Goal: Task Accomplishment & Management: Complete application form

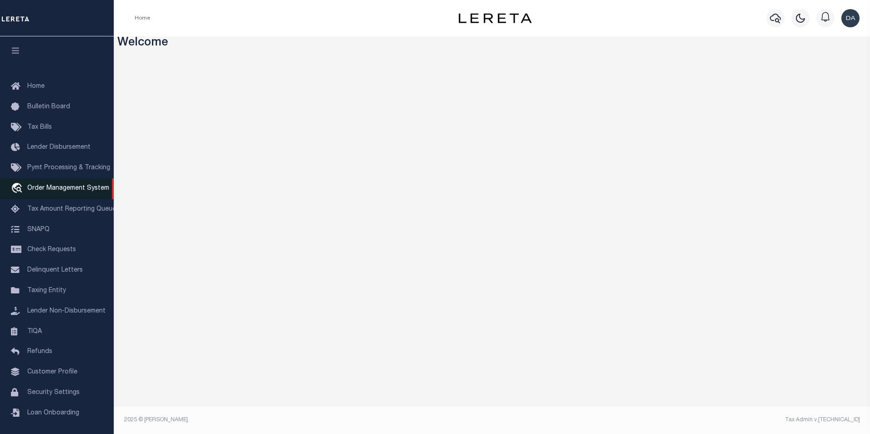
click at [77, 186] on link "travel_explore Order Management System" at bounding box center [57, 188] width 114 height 21
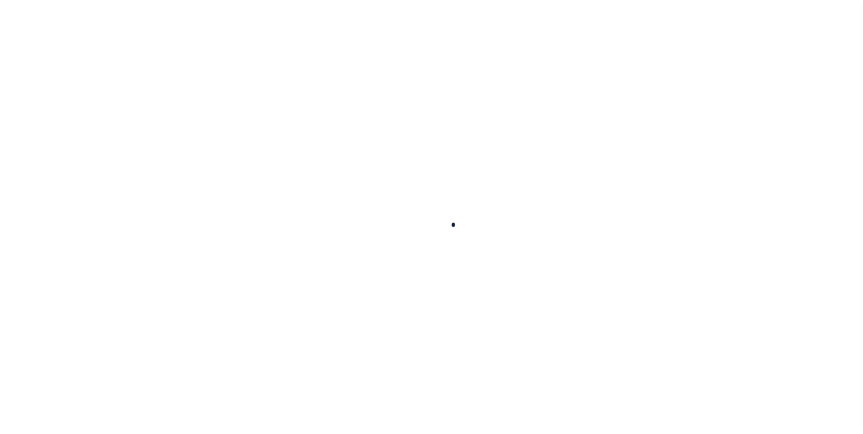
scroll to position [9, 0]
select select "200"
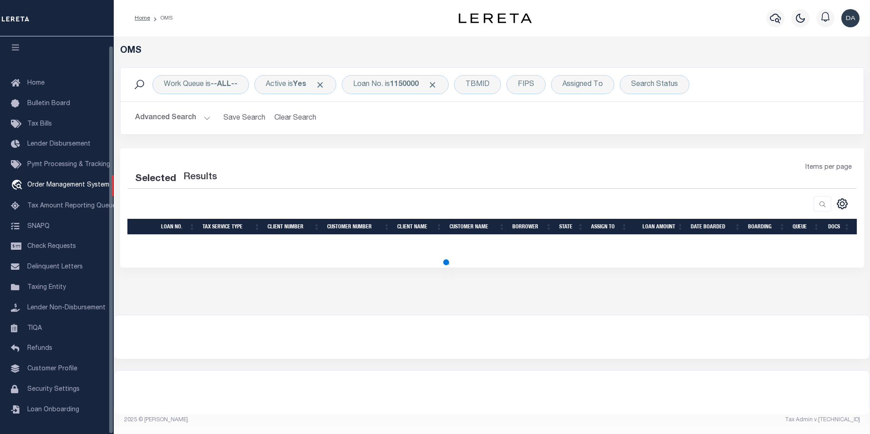
select select "200"
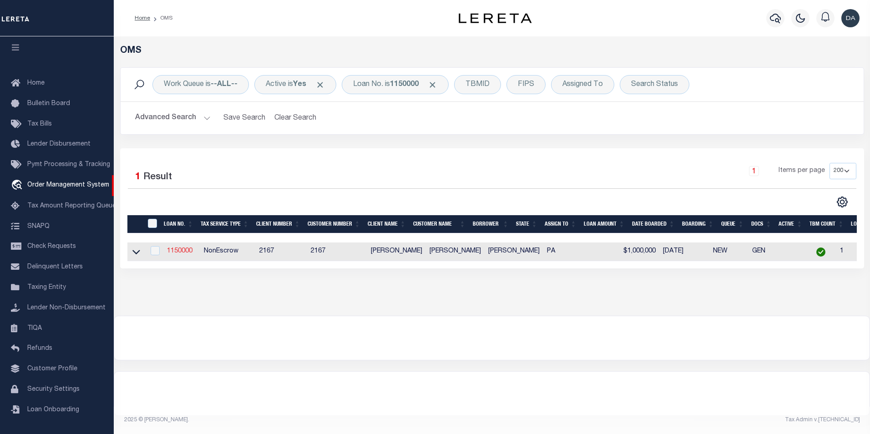
click at [180, 253] on link "1150000" at bounding box center [179, 251] width 25 height 6
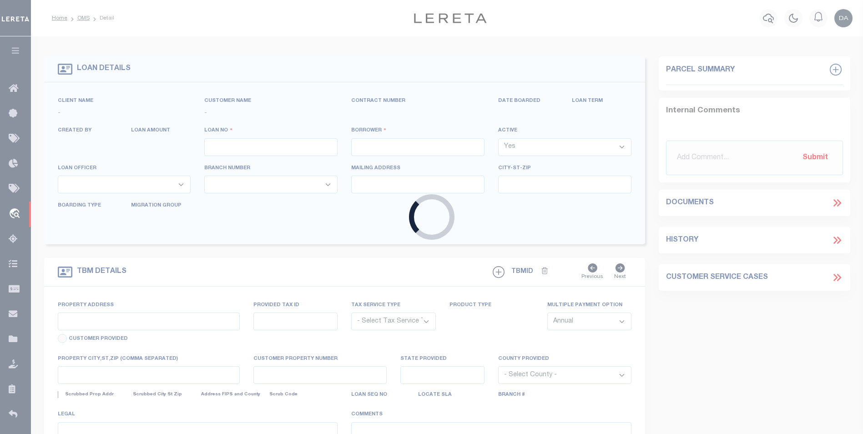
type input "1150000"
type input "[PERSON_NAME]"
select select
type input "[DATE]"
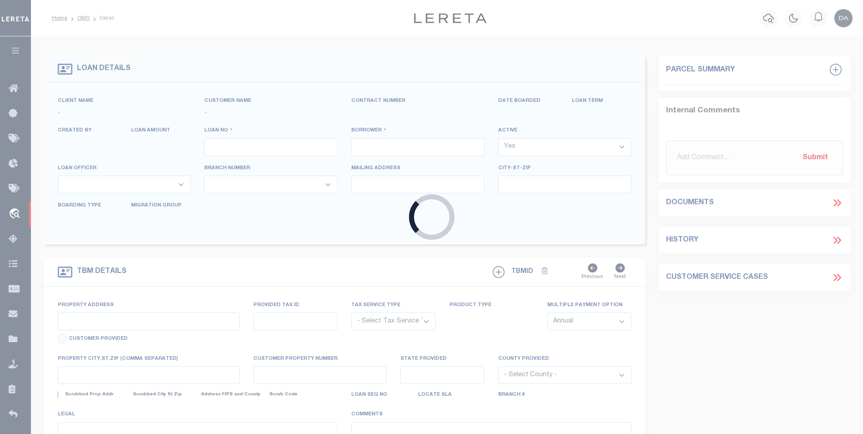
select select "10"
select select "NonEscrow"
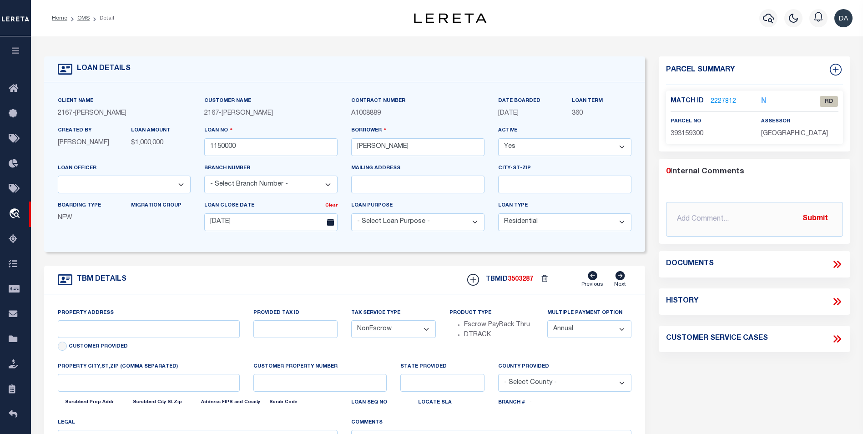
type input "[STREET_ADDRESS]"
select select
type input "[GEOGRAPHIC_DATA] [GEOGRAPHIC_DATA] 19148-4608"
type input "PA"
select select
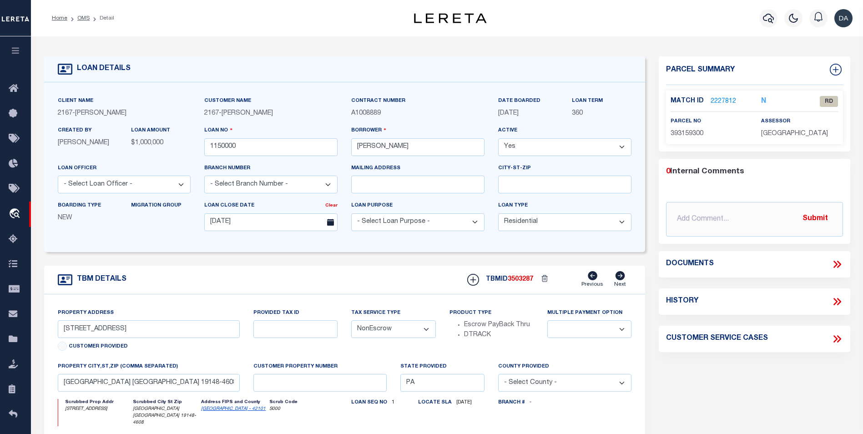
click at [286, 267] on div "TBM DETAILS TBMID 3503287 Previous Next" at bounding box center [345, 280] width 602 height 29
click at [721, 99] on link "2227812" at bounding box center [723, 102] width 25 height 10
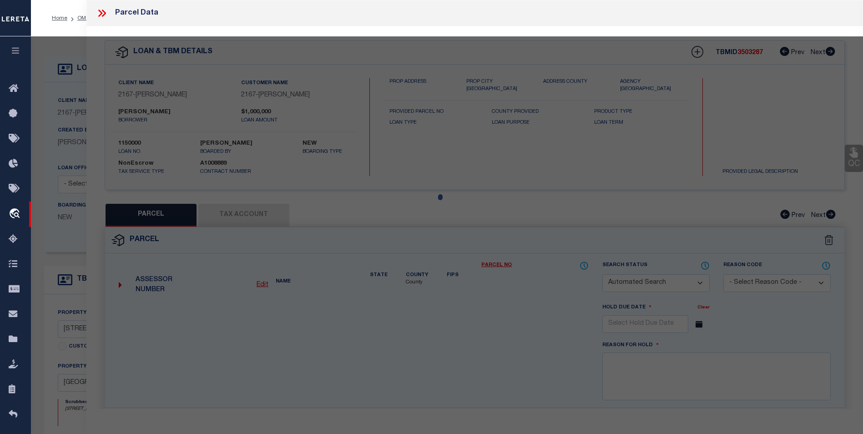
checkbox input "false"
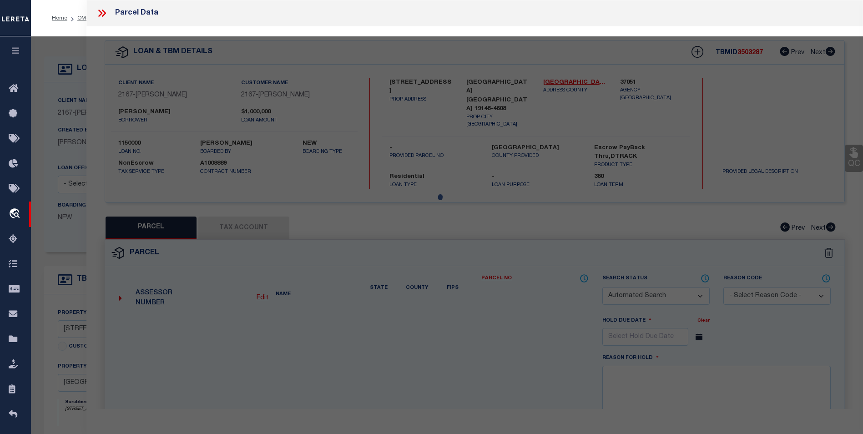
select select "RD"
type input "K&V INVESTMENTS LLC"
select select "ATL"
select select "ADD"
type input "[STREET_ADDRESS]"
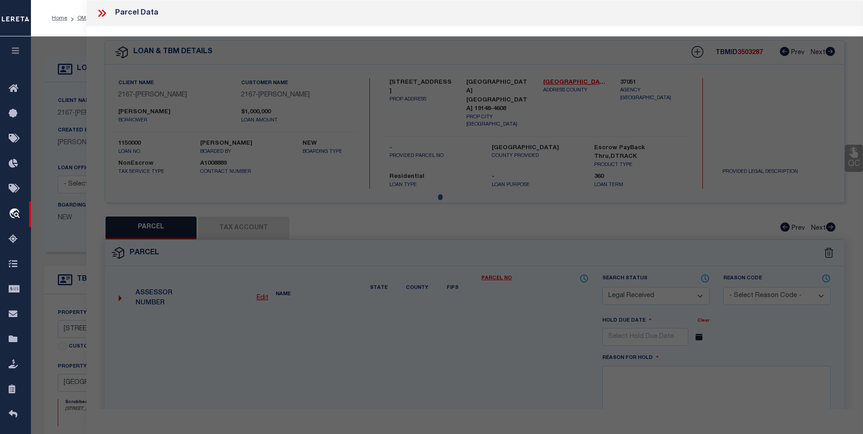
checkbox input "false"
type input "[GEOGRAPHIC_DATA], [GEOGRAPHIC_DATA] 19148"
type textarea "[STREET_ADDRESS][PERSON_NAME]"
type textarea "Document uploaded that satisfies a legal requirement, changing from [GEOGRAPHIC…"
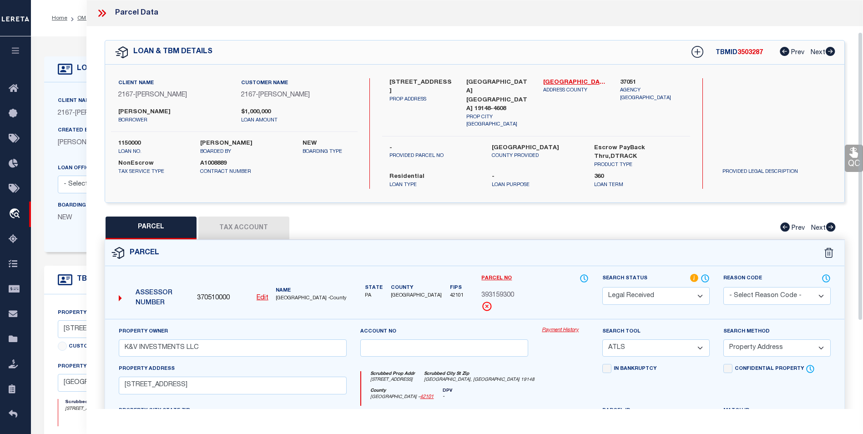
scroll to position [169, 0]
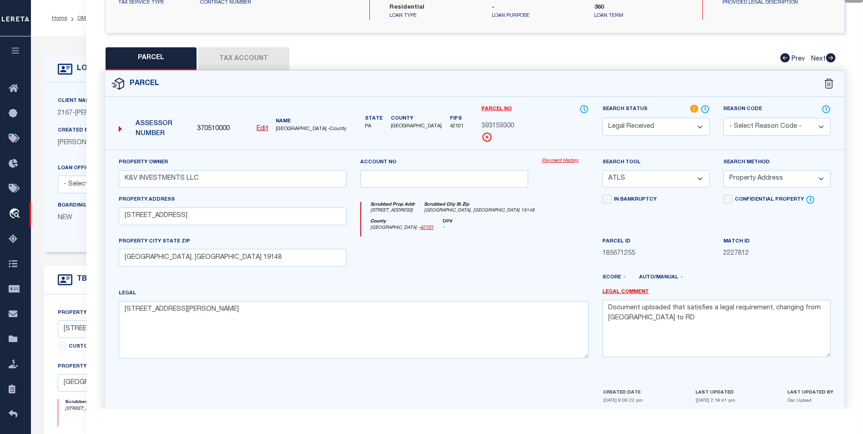
click at [272, 48] on button "Tax Account" at bounding box center [243, 58] width 91 height 23
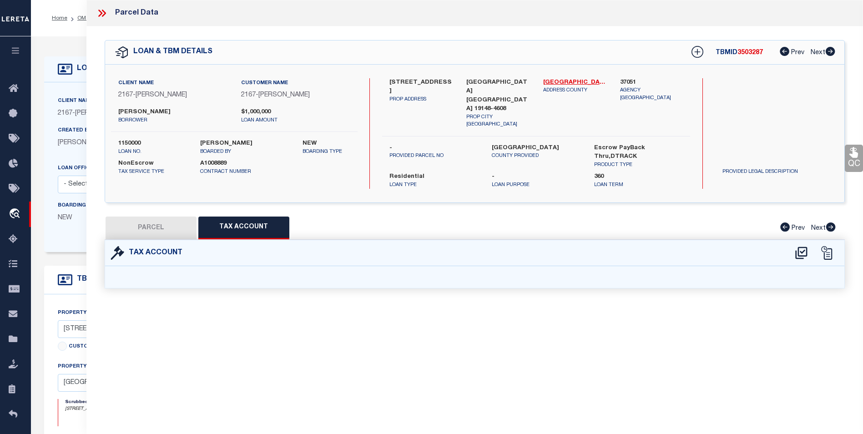
scroll to position [0, 0]
select select "100"
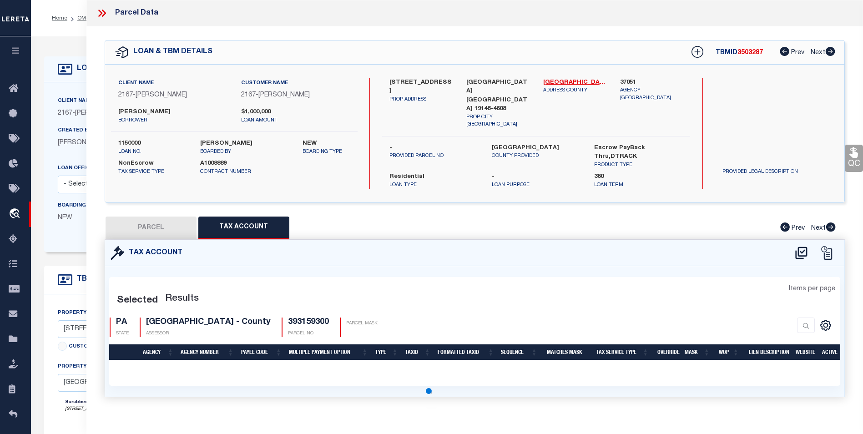
select select "100"
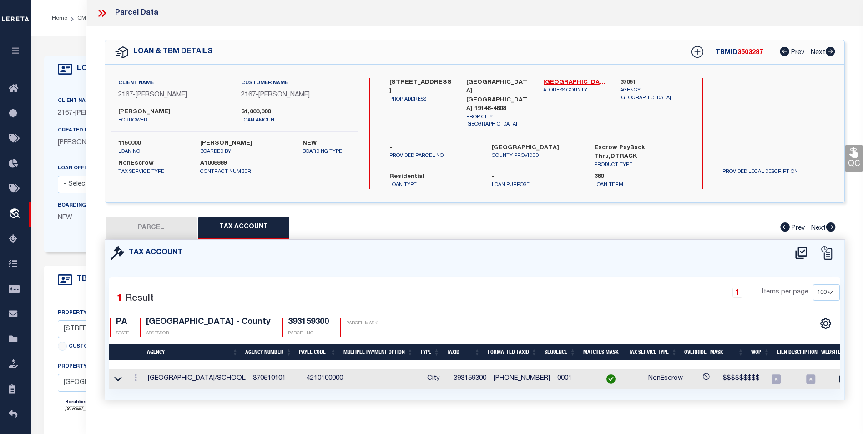
click at [133, 217] on button "PARCEL" at bounding box center [151, 228] width 91 height 23
select select "AS"
select select
checkbox input "false"
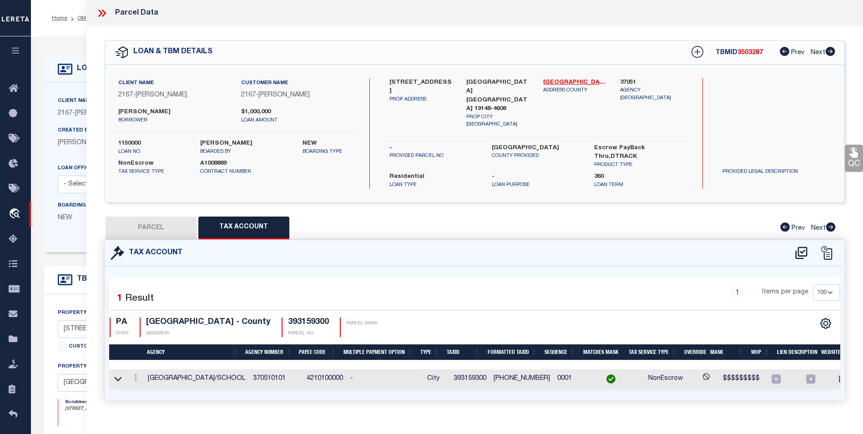
checkbox input "false"
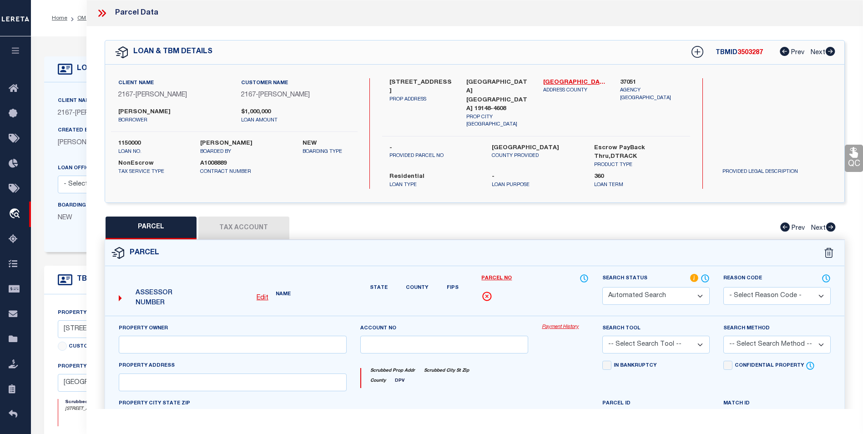
select select "RD"
type input "K&V INVESTMENTS LLC"
select select "ATL"
select select "ADD"
type input "[STREET_ADDRESS]"
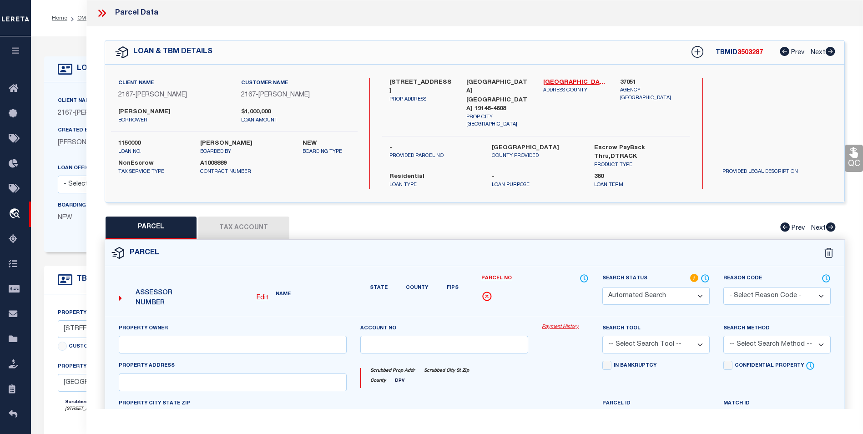
checkbox input "false"
type input "[GEOGRAPHIC_DATA], [GEOGRAPHIC_DATA] 19148"
type textarea "[STREET_ADDRESS][PERSON_NAME]"
type textarea "Document uploaded that satisfies a legal requirement, changing from [GEOGRAPHIC…"
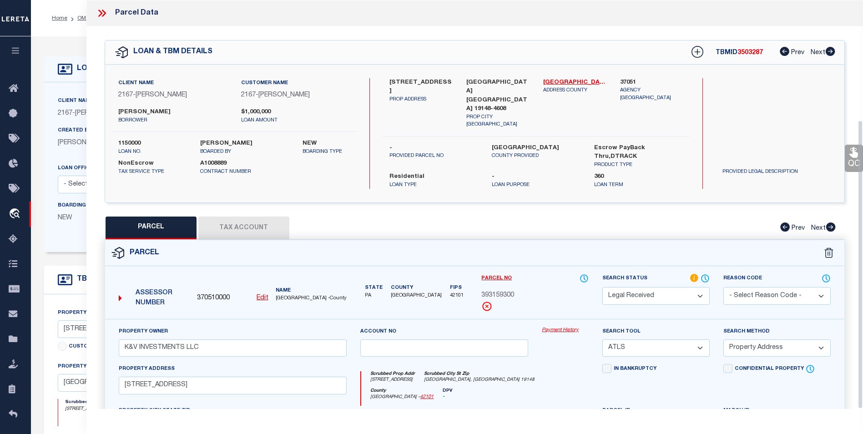
scroll to position [169, 0]
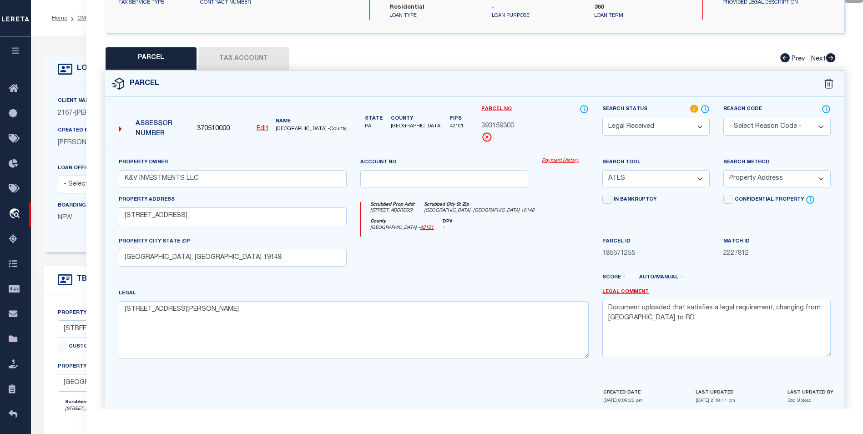
click at [626, 118] on select "Automated Search Bad Parcel Complete Duplicate Parcel High Dollar Reporting In …" at bounding box center [655, 127] width 107 height 18
click at [602, 118] on select "Automated Search Bad Parcel Complete Duplicate Parcel High Dollar Reporting In …" at bounding box center [655, 127] width 107 height 18
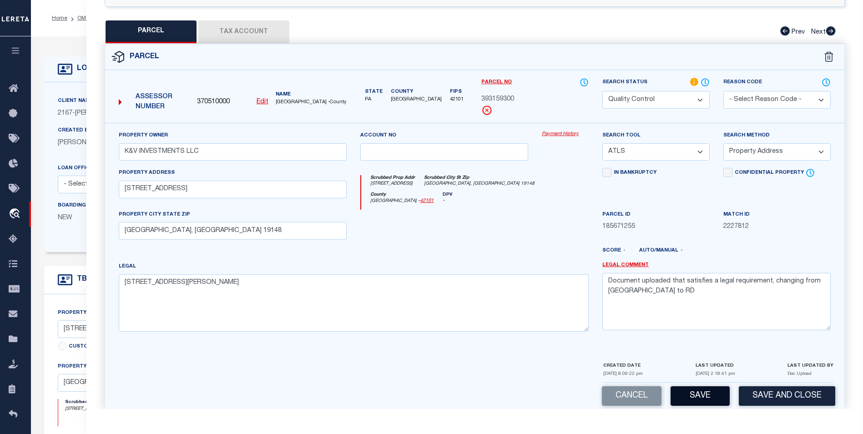
click at [698, 388] on button "Save" at bounding box center [700, 396] width 59 height 20
select select "AS"
select select
checkbox input "false"
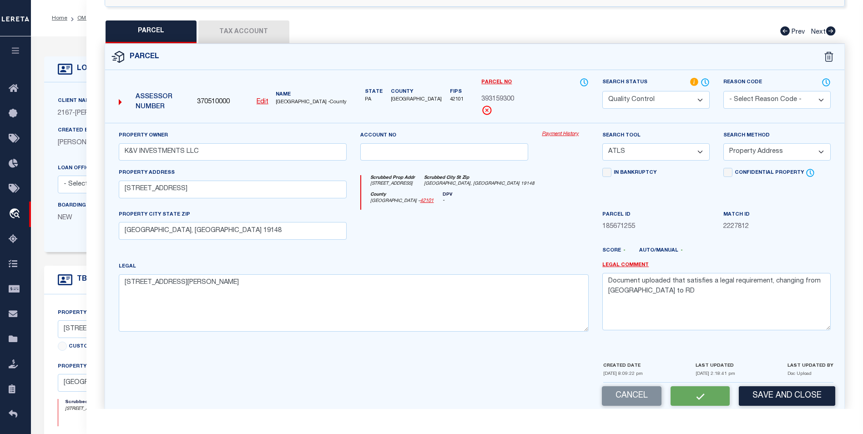
checkbox input "false"
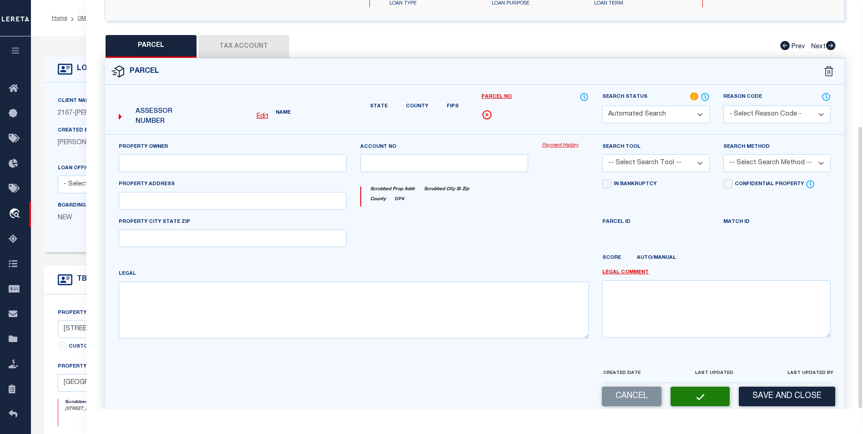
select select "QC"
type input "K&V INVESTMENTS LLC"
select select "ATL"
select select "ADD"
type input "[STREET_ADDRESS]"
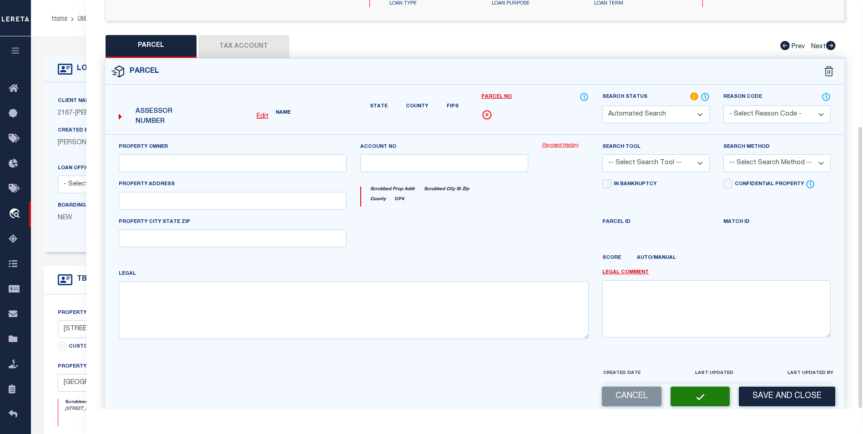
type input "[GEOGRAPHIC_DATA], [GEOGRAPHIC_DATA] 19148"
type textarea "[STREET_ADDRESS][PERSON_NAME]"
type textarea "Document uploaded that satisfies a legal requirement, changing from [GEOGRAPHIC…"
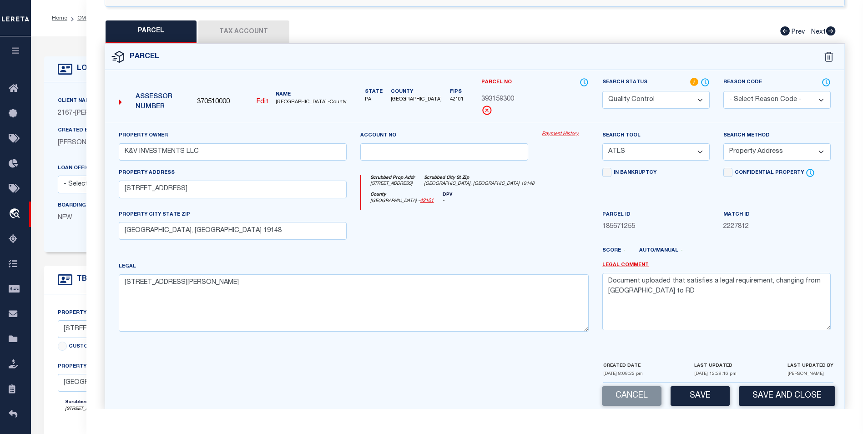
scroll to position [0, 0]
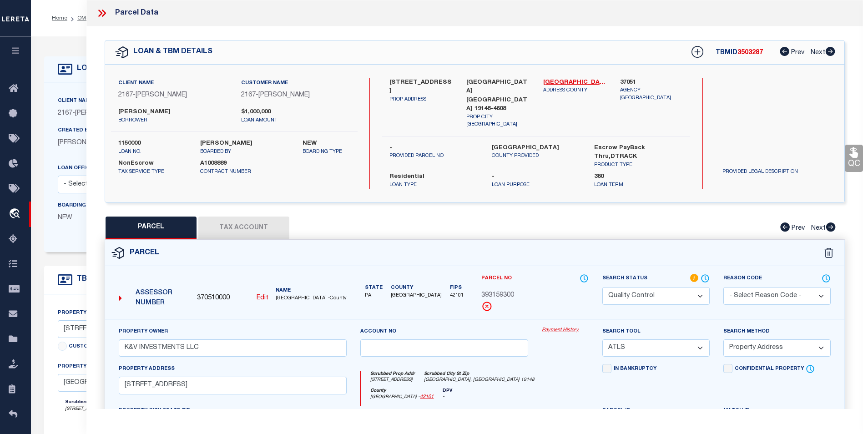
click at [104, 13] on icon at bounding box center [102, 13] width 12 height 12
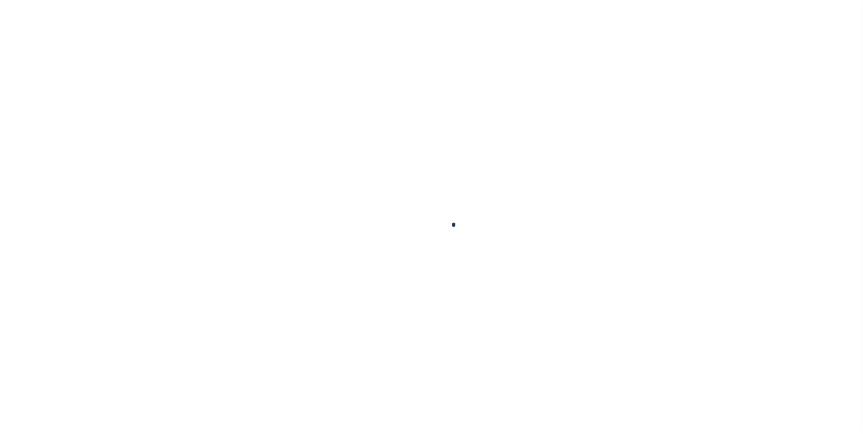
type input "1150000"
type input "[PERSON_NAME]"
select select
type input "[DATE]"
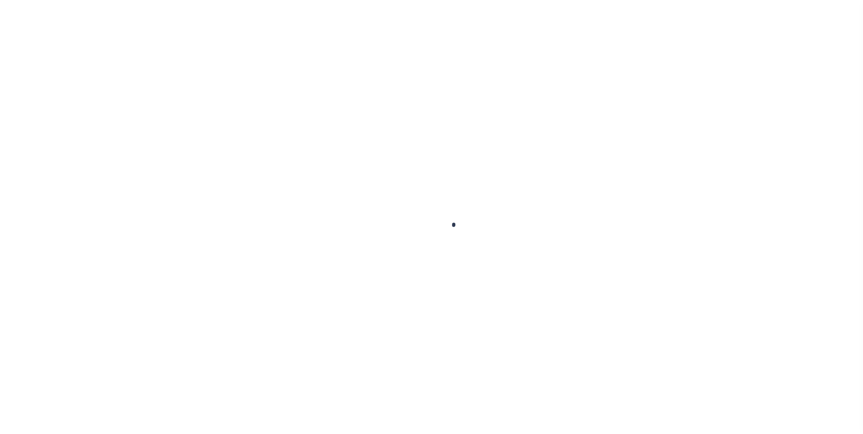
select select "10"
select select "NonEscrow"
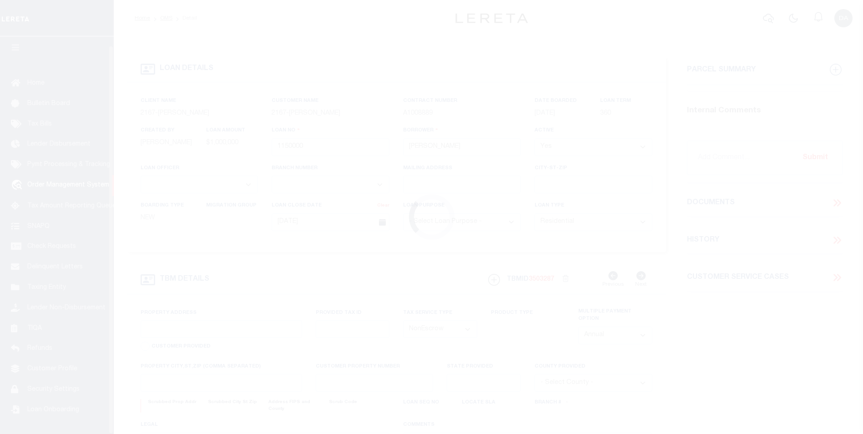
scroll to position [9, 0]
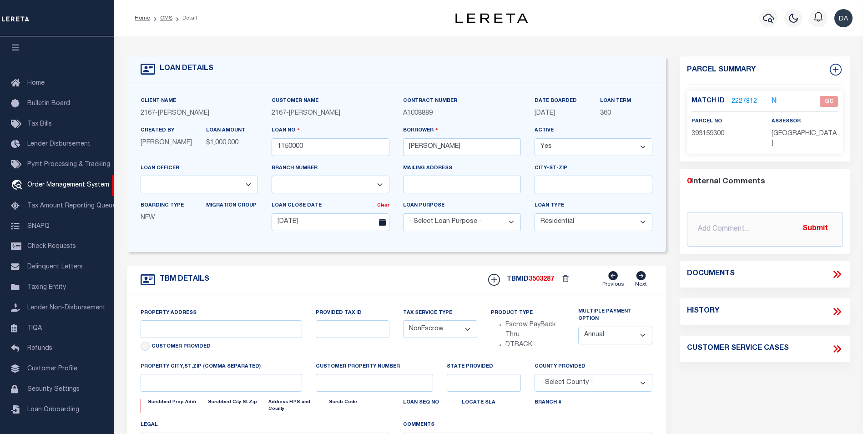
type input "[STREET_ADDRESS]"
select select
type input "[GEOGRAPHIC_DATA] [GEOGRAPHIC_DATA] 19148-4608"
type input "PA"
select select
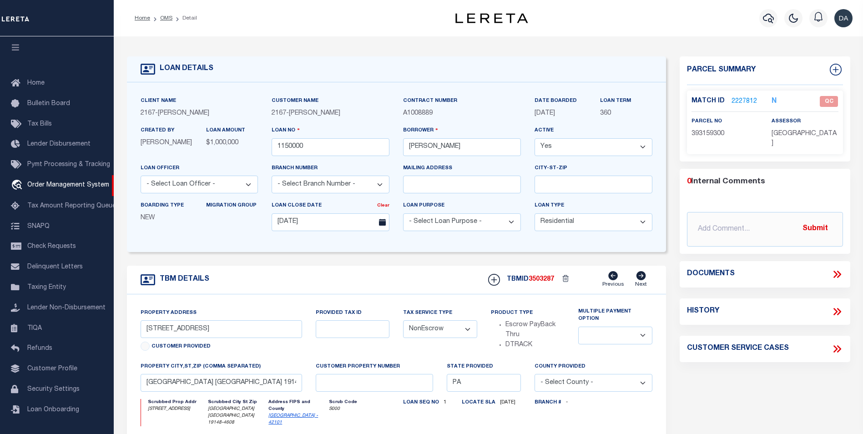
click at [745, 101] on link "2227812" at bounding box center [744, 102] width 25 height 10
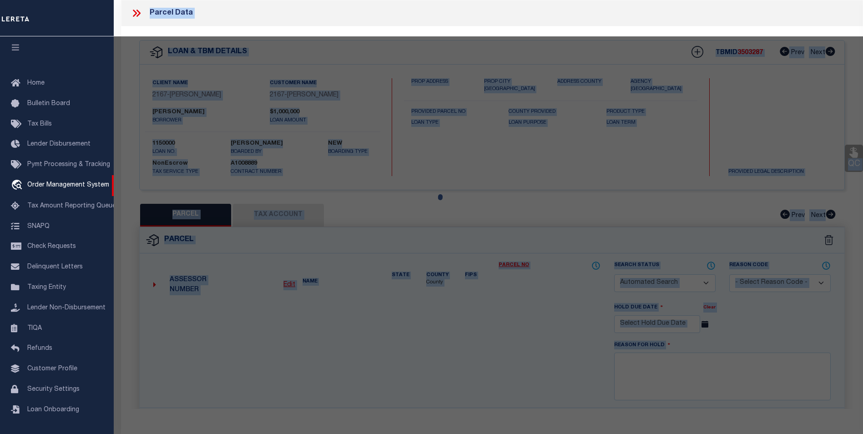
checkbox input "false"
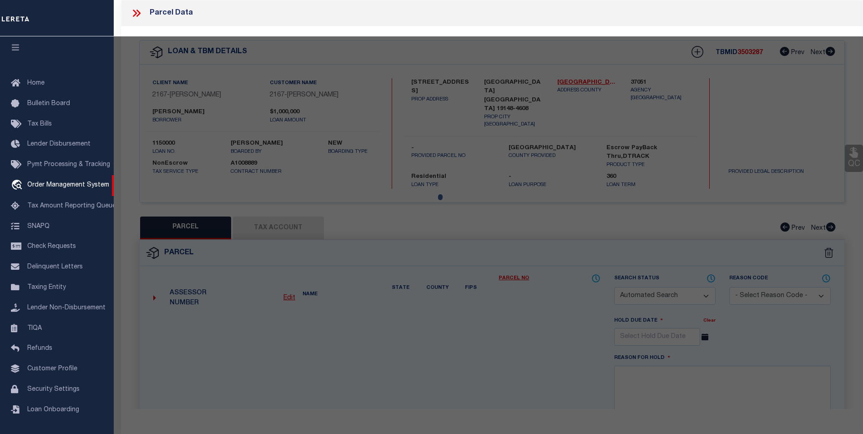
select select "QC"
type input "K&V INVESTMENTS LLC"
select select "ATL"
select select "ADD"
type input "[STREET_ADDRESS]"
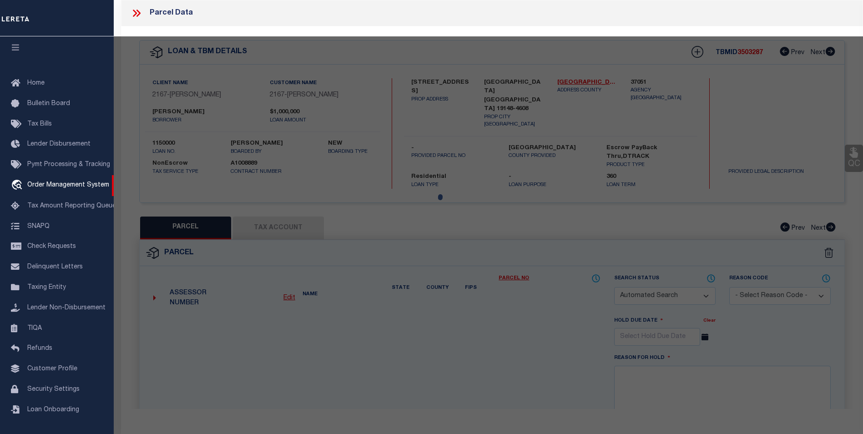
type input "[GEOGRAPHIC_DATA], [GEOGRAPHIC_DATA] 19148"
type textarea "[STREET_ADDRESS][PERSON_NAME]"
type textarea "Document uploaded that satisfies a legal requirement, changing from [GEOGRAPHIC…"
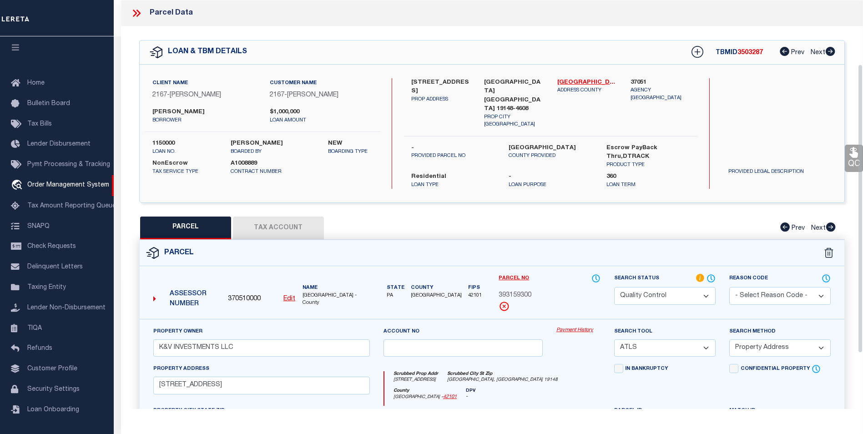
scroll to position [91, 0]
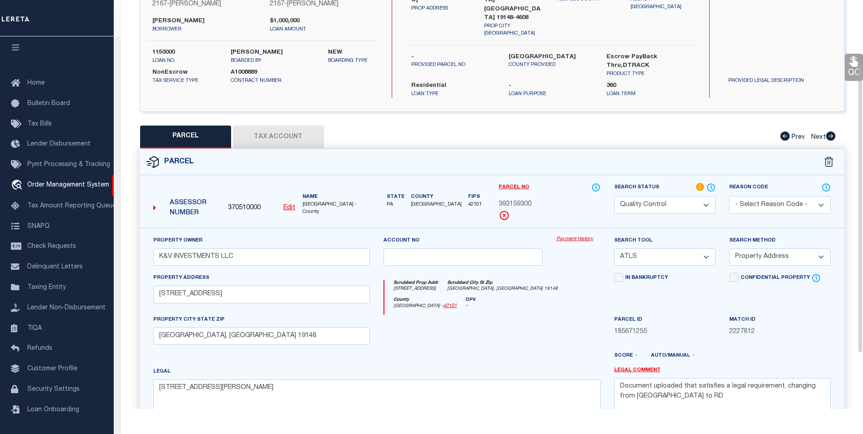
click at [640, 196] on select "Automated Search Bad Parcel Complete Duplicate Parcel High Dollar Reporting In …" at bounding box center [664, 205] width 101 height 18
click at [614, 196] on select "Automated Search Bad Parcel Complete Duplicate Parcel High Dollar Reporting In …" at bounding box center [664, 205] width 101 height 18
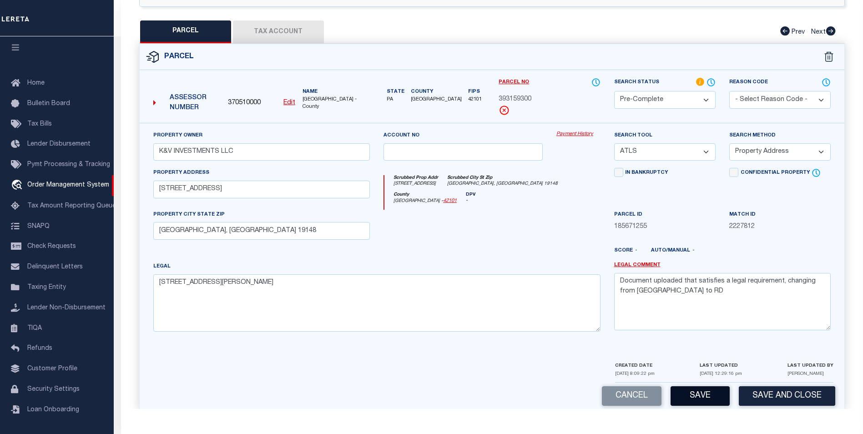
click at [684, 386] on button "Save" at bounding box center [700, 396] width 59 height 20
select select "AS"
select select
checkbox input "false"
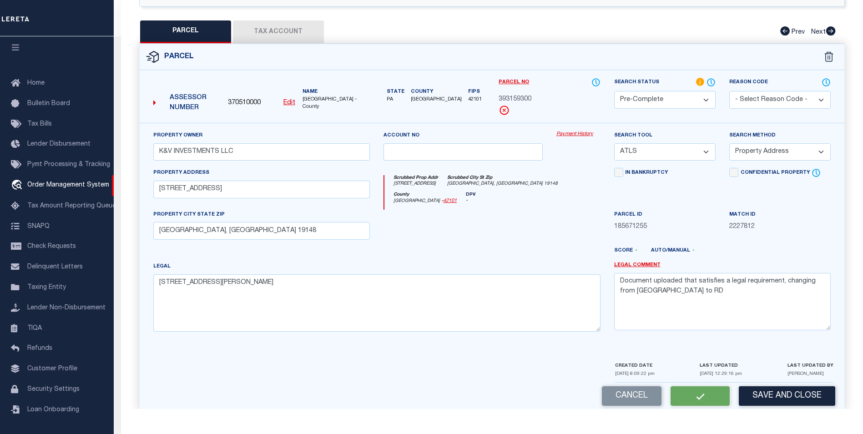
checkbox input "false"
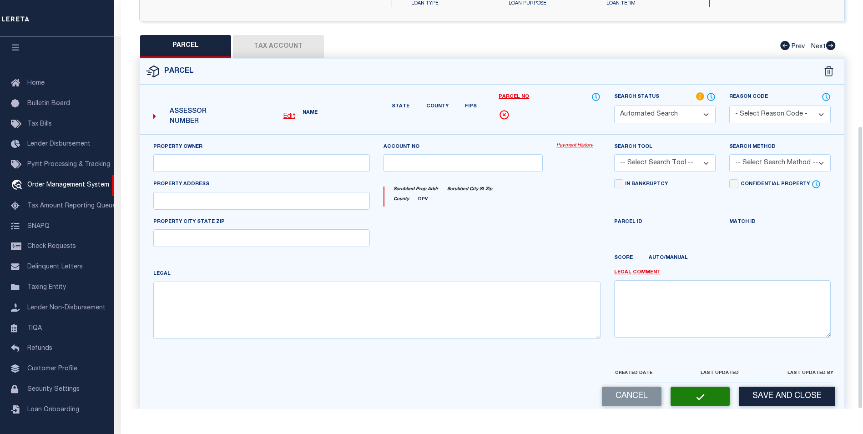
select select "PC"
type input "K&V INVESTMENTS LLC"
select select "ATL"
select select "ADD"
type input "[STREET_ADDRESS]"
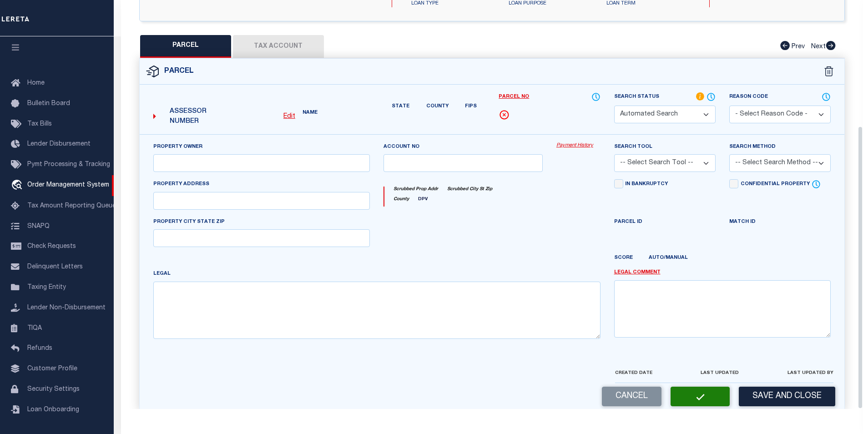
type input "[GEOGRAPHIC_DATA], [GEOGRAPHIC_DATA] 19148"
type textarea "[STREET_ADDRESS][PERSON_NAME]"
type textarea "Document uploaded that satisfies a legal requirement, changing from [GEOGRAPHIC…"
